Goal: Task Accomplishment & Management: Complete application form

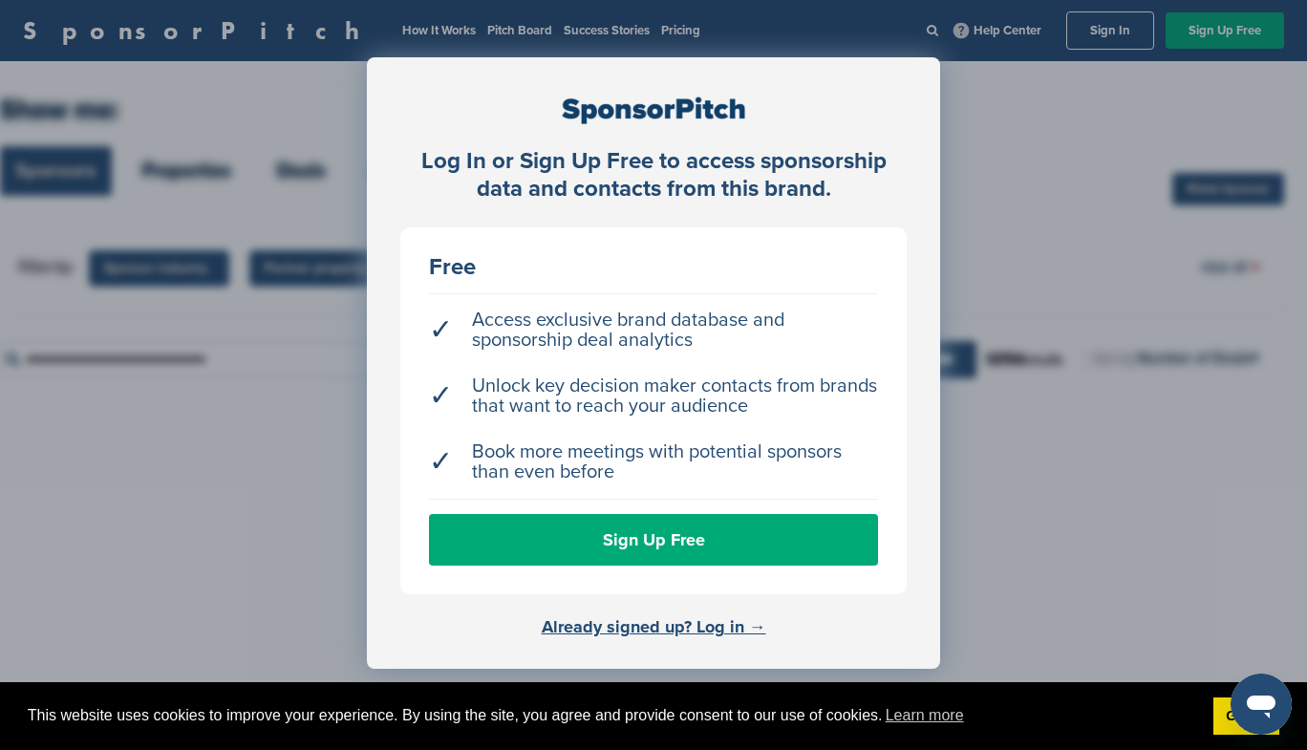
click at [1038, 398] on div "Log In or Sign Up Free to access sponsorship data and contacts from this brand.…" at bounding box center [653, 422] width 1307 height 845
click at [980, 431] on div "Log In or Sign Up Free to access sponsorship data and contacts from this brand.…" at bounding box center [653, 422] width 1307 height 845
click at [26, 544] on div "Log In or Sign Up Free to access sponsorship data and contacts from this brand.…" at bounding box center [653, 422] width 1307 height 845
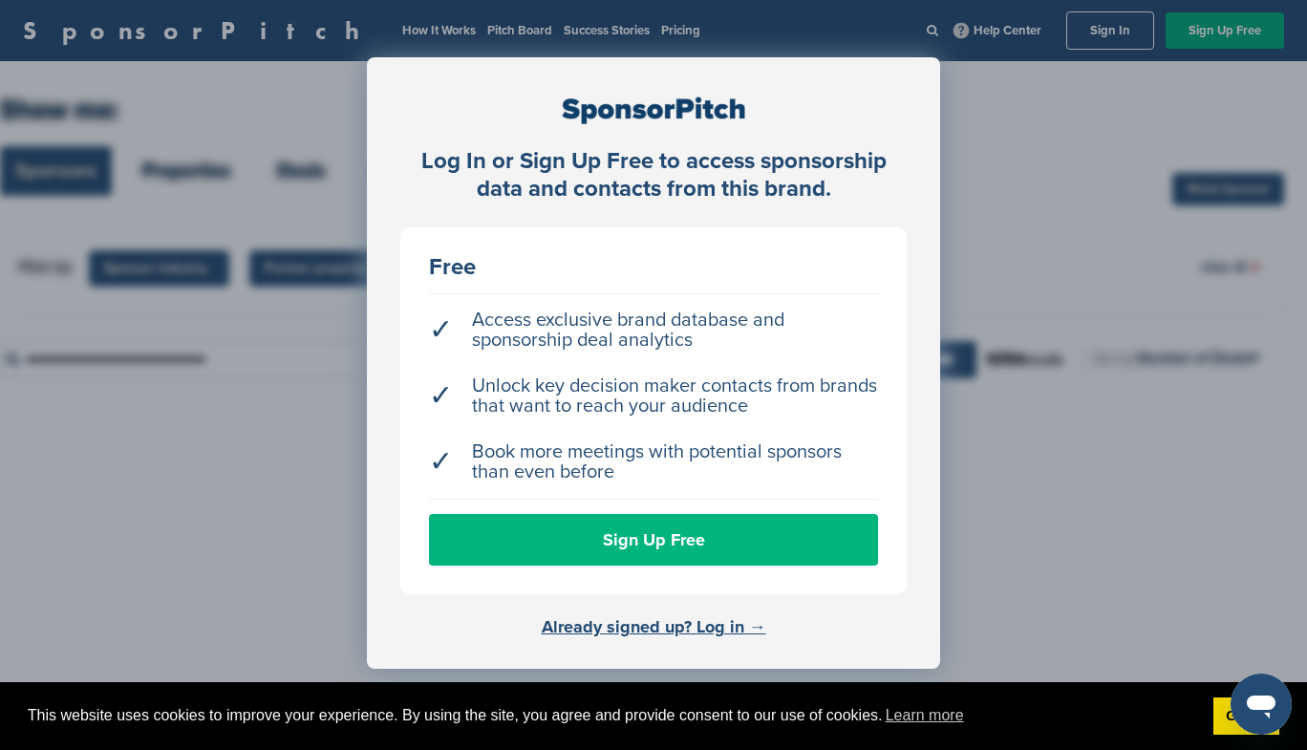
click at [681, 540] on link "Sign Up Free" at bounding box center [653, 540] width 449 height 52
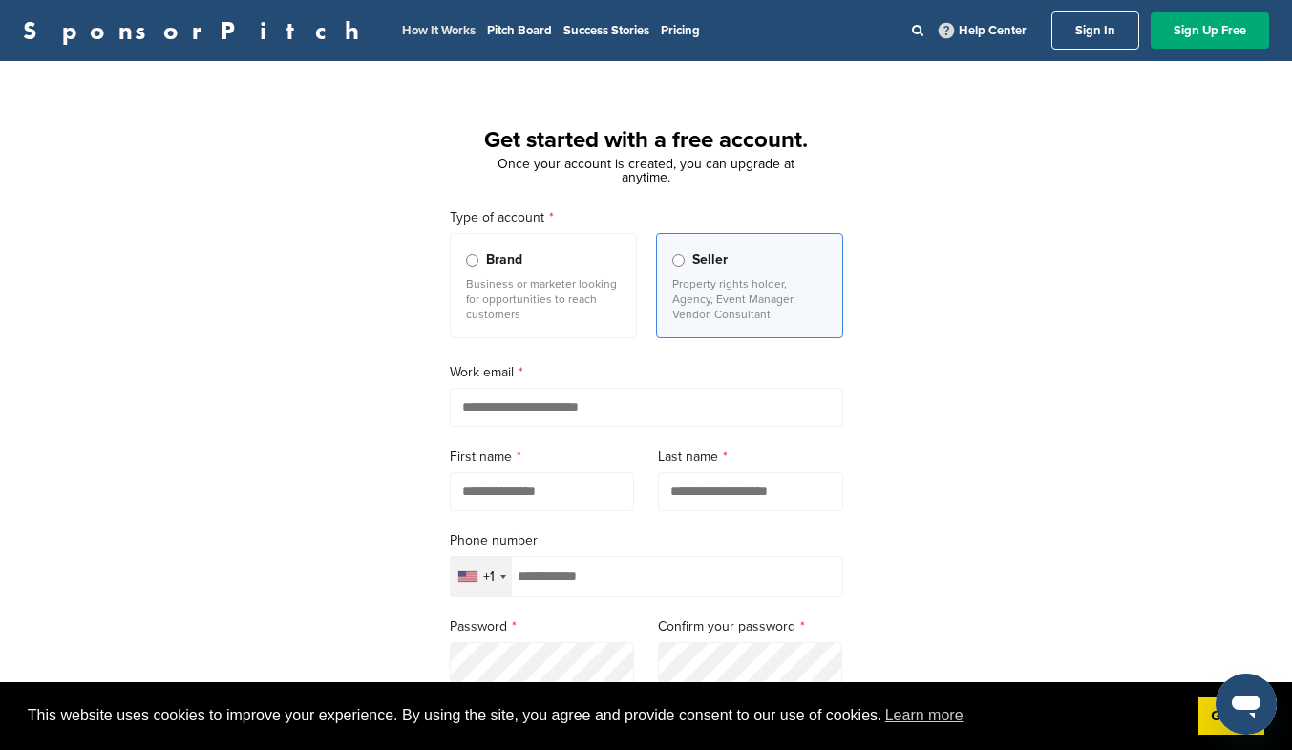
click at [402, 35] on link "How It Works" at bounding box center [439, 30] width 74 height 15
click at [564, 32] on link "Success Stories" at bounding box center [607, 30] width 86 height 15
click at [661, 28] on link "Pricing" at bounding box center [680, 30] width 39 height 15
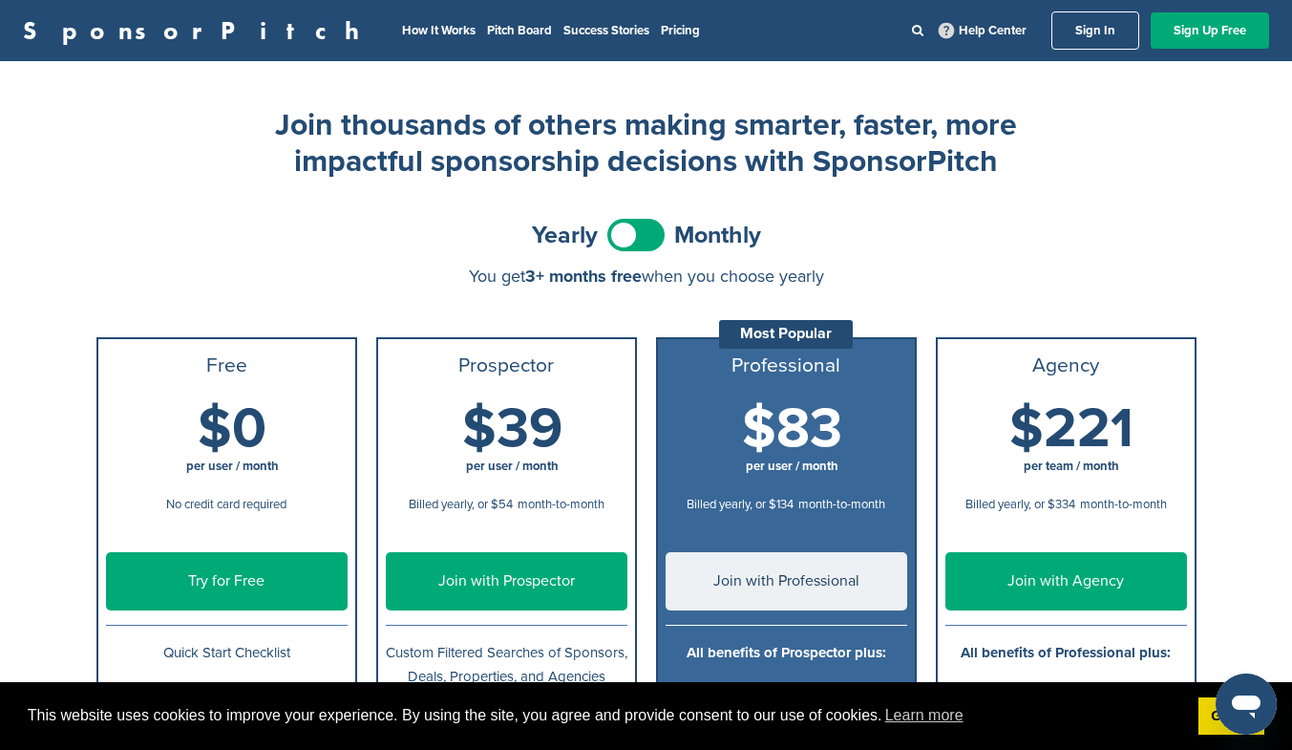
click at [661, 28] on link "Pricing" at bounding box center [680, 30] width 39 height 15
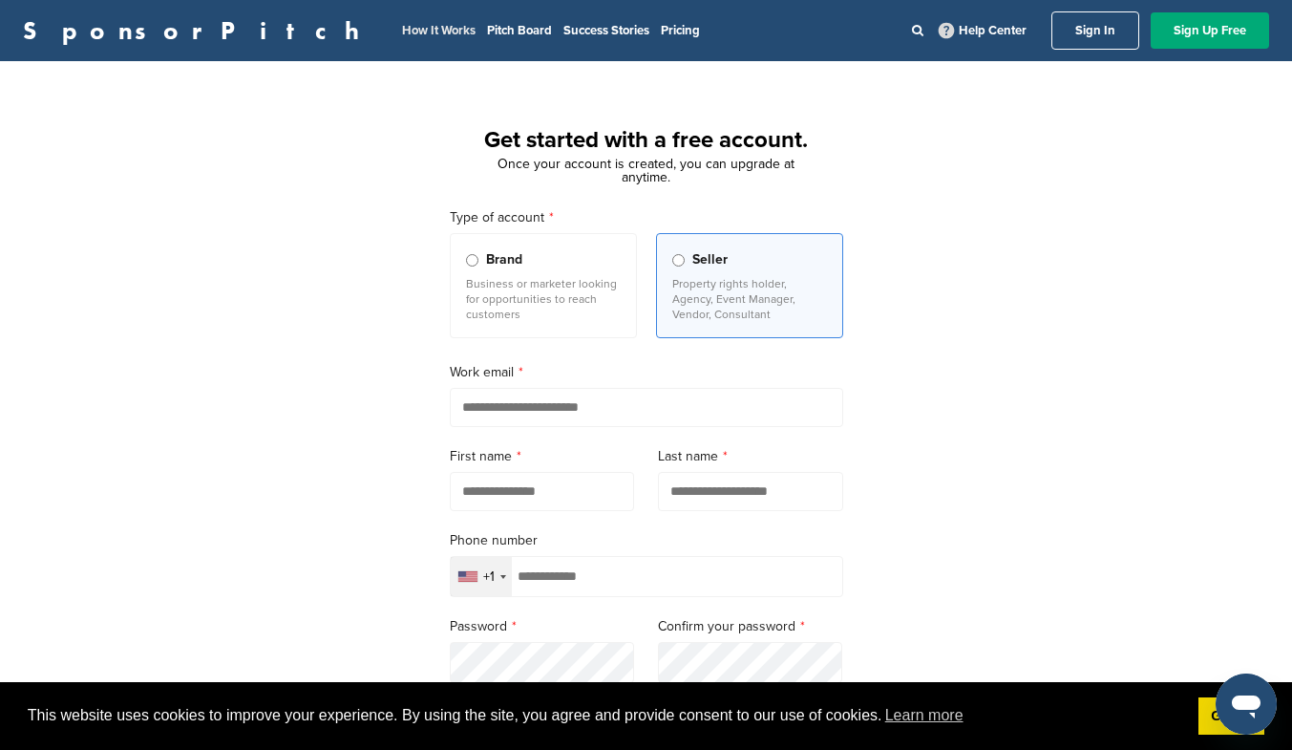
click at [402, 36] on link "How It Works" at bounding box center [439, 30] width 74 height 15
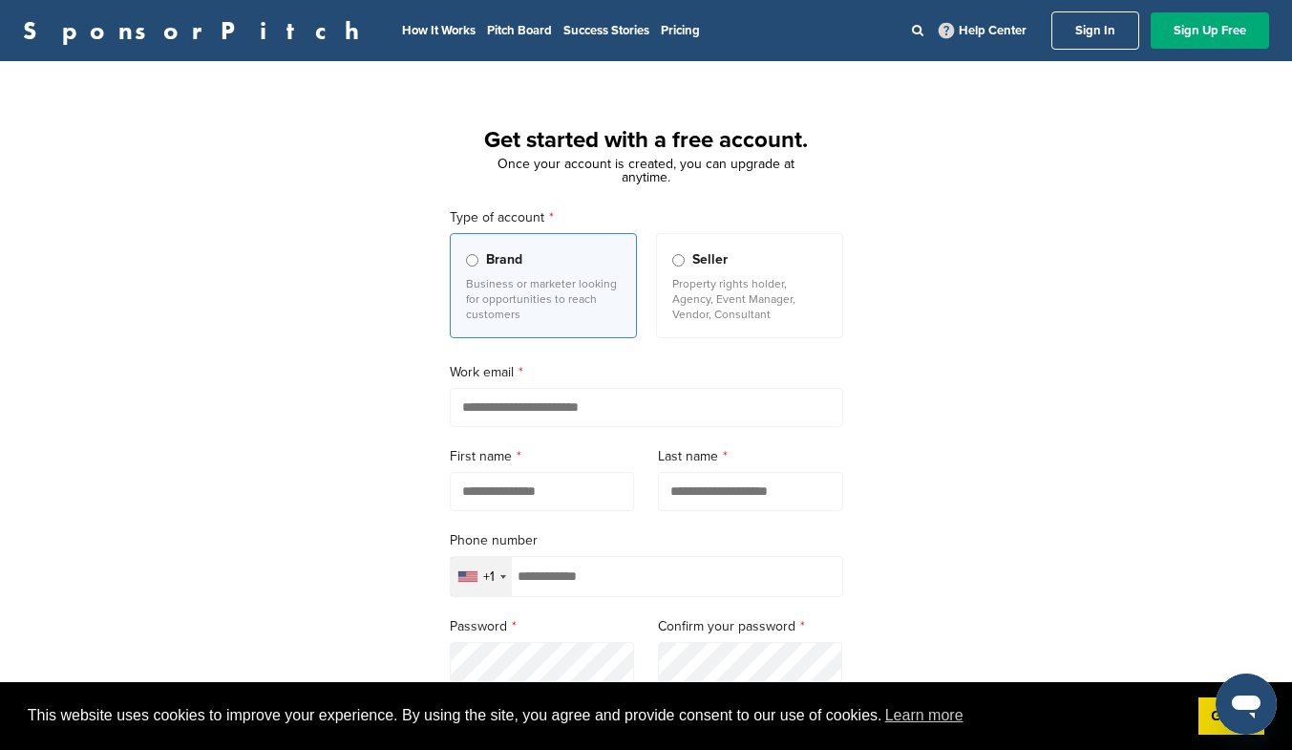
click at [577, 496] on input "text" at bounding box center [542, 491] width 185 height 39
click at [564, 40] on li "Success Stories" at bounding box center [607, 30] width 86 height 21
click at [564, 34] on link "Success Stories" at bounding box center [607, 30] width 86 height 15
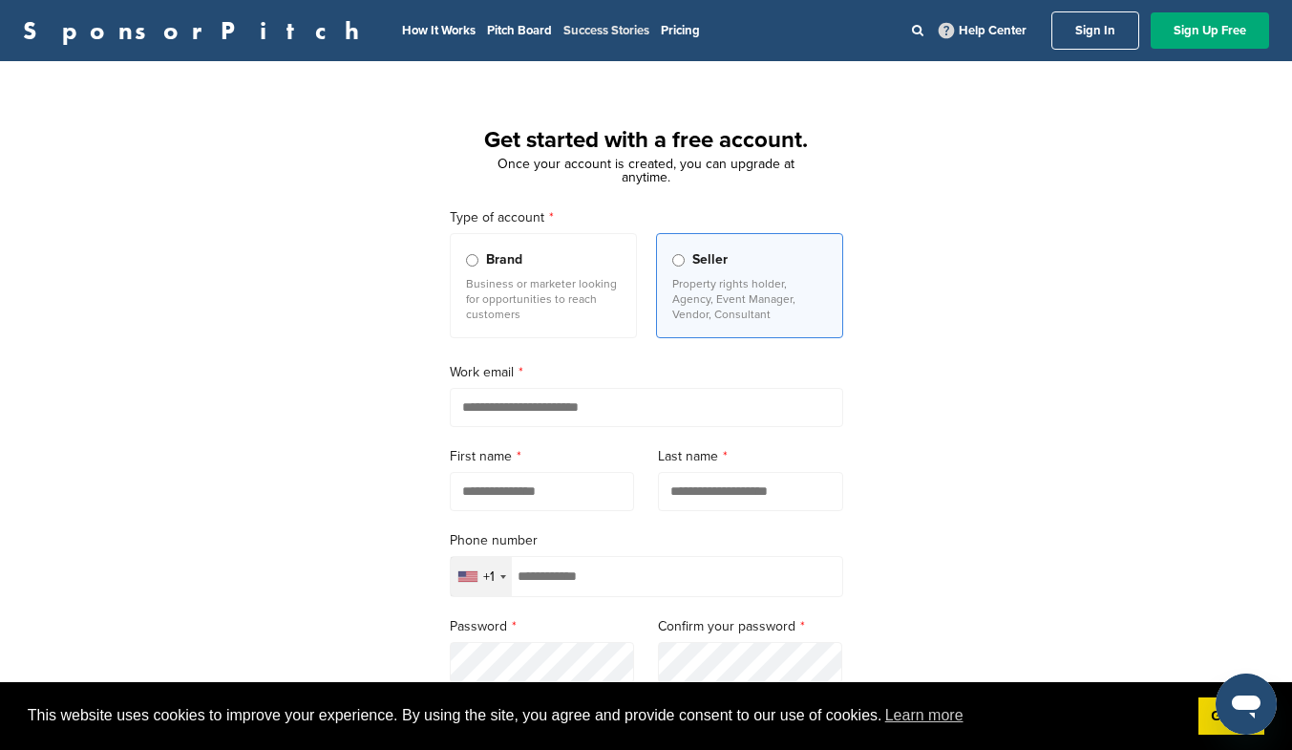
click at [564, 25] on link "Success Stories" at bounding box center [607, 30] width 86 height 15
